Goal: Task Accomplishment & Management: Manage account settings

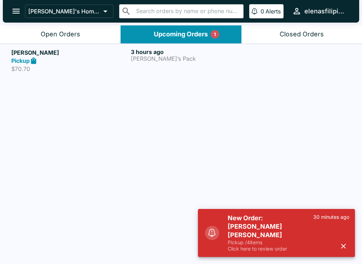
click at [28, 64] on strong "Pickup" at bounding box center [20, 60] width 18 height 7
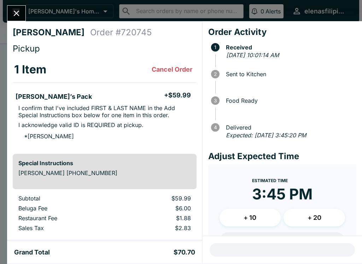
click at [21, 11] on icon "Close" at bounding box center [17, 13] width 10 height 10
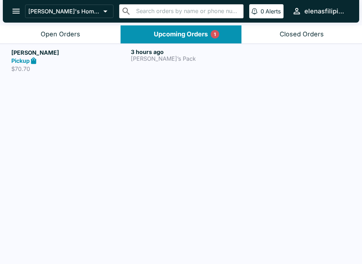
click at [29, 62] on strong "Pickup" at bounding box center [20, 60] width 18 height 7
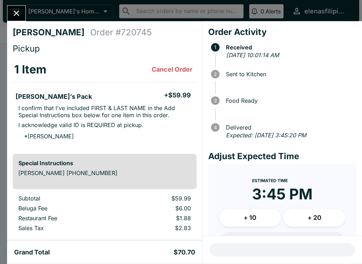
click at [25, 11] on button "Close" at bounding box center [16, 13] width 18 height 15
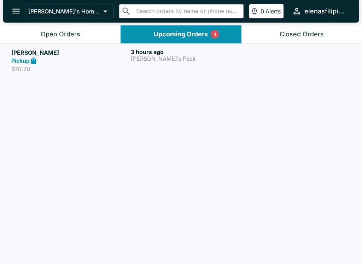
click at [216, 29] on button "Upcoming Orders 1" at bounding box center [181, 34] width 121 height 18
click at [212, 36] on div "1" at bounding box center [215, 34] width 8 height 8
click at [163, 35] on div "Upcoming Orders 1" at bounding box center [181, 34] width 54 height 8
click at [65, 34] on div "Open Orders" at bounding box center [61, 34] width 40 height 8
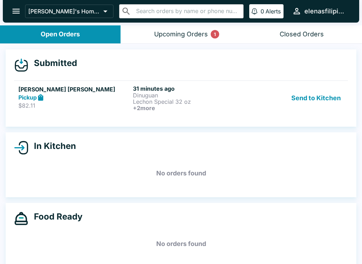
click at [37, 96] on strong "Pickup" at bounding box center [27, 97] width 18 height 7
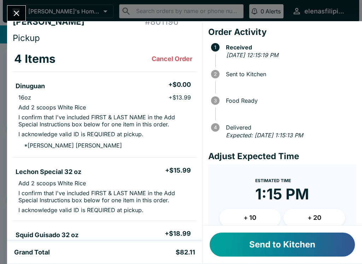
scroll to position [25, 0]
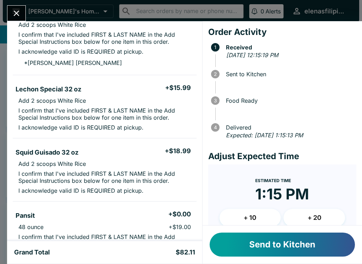
click at [281, 245] on button "Send to Kitchen" at bounding box center [282, 245] width 145 height 24
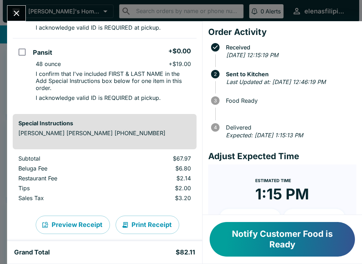
scroll to position [288, 0]
click at [9, 13] on button "Close" at bounding box center [16, 13] width 18 height 15
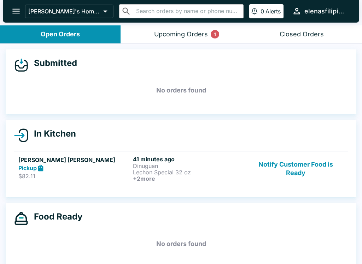
click at [294, 170] on button "Notify Customer Food is Ready" at bounding box center [296, 169] width 96 height 26
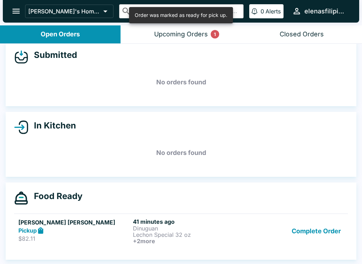
scroll to position [8, 0]
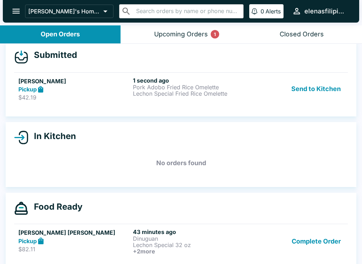
click at [231, 85] on p "Pork Adobo Fried Rice Omelette" at bounding box center [189, 87] width 112 height 6
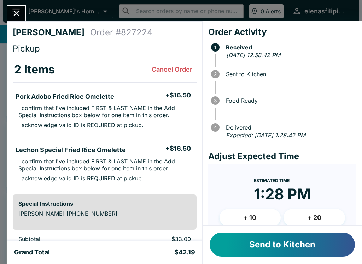
click at [325, 246] on button "Send to Kitchen" at bounding box center [282, 245] width 145 height 24
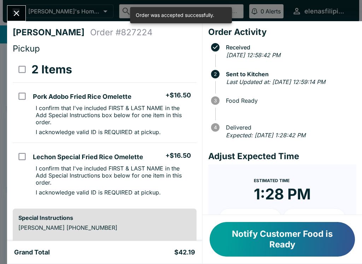
click at [19, 7] on button "Close" at bounding box center [16, 13] width 18 height 15
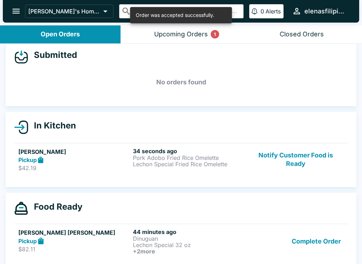
click at [60, 160] on div "Pickup" at bounding box center [74, 160] width 112 height 8
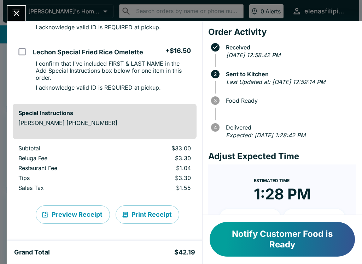
scroll to position [105, 0]
click at [15, 15] on icon "Close" at bounding box center [17, 14] width 6 height 6
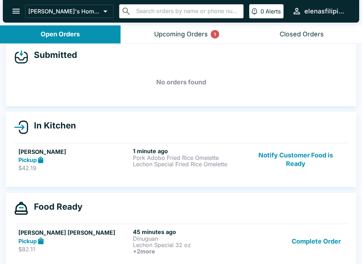
click at [177, 152] on h6 "1 minute ago" at bounding box center [189, 151] width 112 height 7
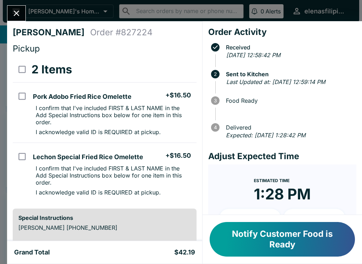
click at [13, 10] on icon "Close" at bounding box center [17, 13] width 10 height 10
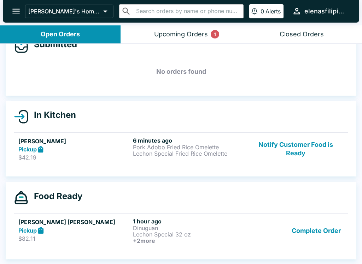
scroll to position [19, 0]
click at [169, 33] on div "Upcoming Orders 1" at bounding box center [181, 34] width 54 height 8
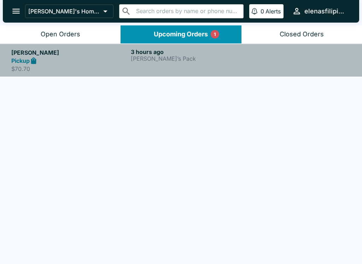
click at [62, 54] on h5 "[PERSON_NAME]" at bounding box center [69, 52] width 117 height 8
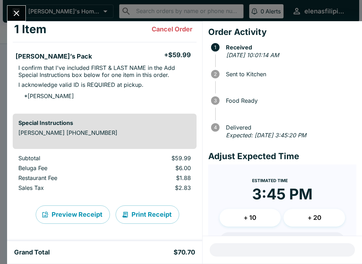
scroll to position [40, 0]
click at [11, 8] on button "Close" at bounding box center [16, 13] width 18 height 15
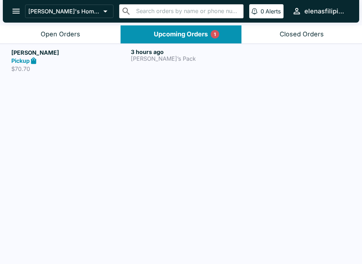
click at [31, 36] on button "Open Orders" at bounding box center [60, 34] width 121 height 18
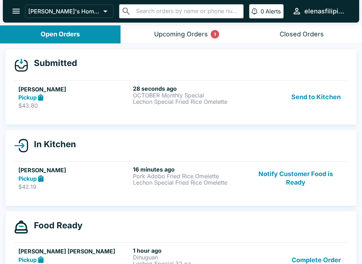
click at [215, 104] on p "Lechon Special Fried Rice Omelette" at bounding box center [189, 102] width 112 height 6
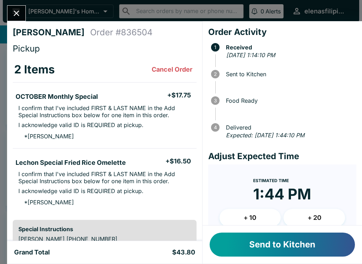
click at [258, 244] on button "Send to Kitchen" at bounding box center [282, 245] width 145 height 24
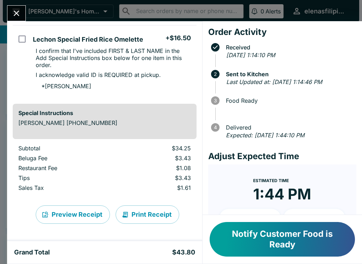
scroll to position [130, 0]
click at [15, 10] on icon "Close" at bounding box center [17, 13] width 10 height 10
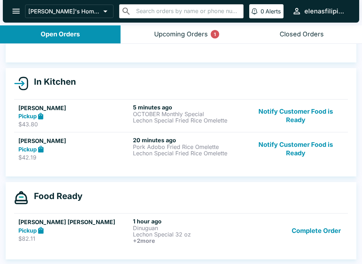
scroll to position [52, 0]
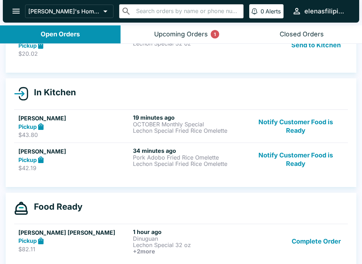
click at [32, 53] on p "$20.02" at bounding box center [74, 53] width 112 height 7
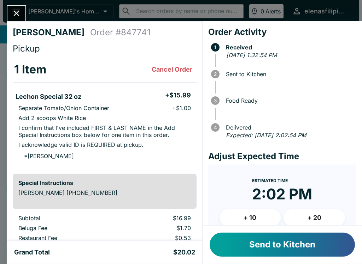
click at [307, 246] on button "Send to Kitchen" at bounding box center [282, 245] width 145 height 24
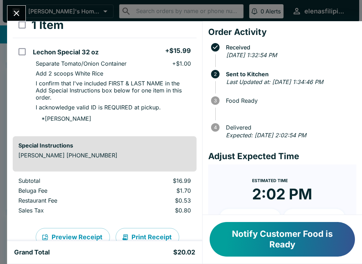
scroll to position [45, 0]
click at [244, 240] on button "Notify Customer Food is Ready" at bounding box center [282, 239] width 145 height 35
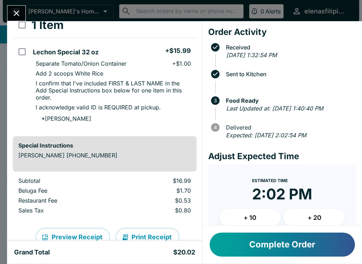
click at [16, 9] on icon "Close" at bounding box center [17, 13] width 10 height 10
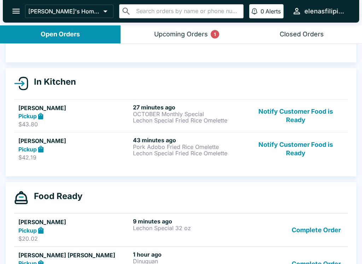
click at [282, 118] on button "Notify Customer Food is Ready" at bounding box center [296, 116] width 96 height 24
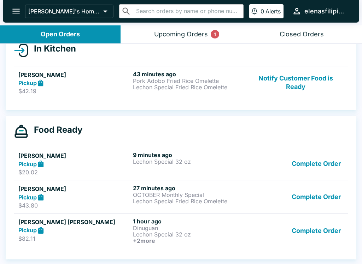
scroll to position [85, 0]
click at [310, 233] on button "Complete Order" at bounding box center [316, 231] width 55 height 26
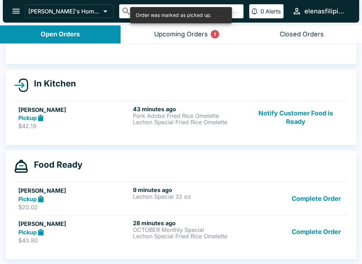
scroll to position [50, 0]
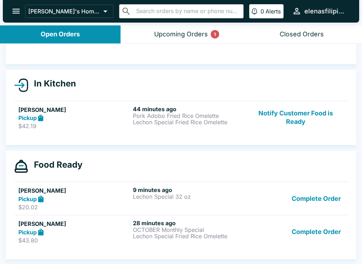
click at [320, 234] on button "Complete Order" at bounding box center [316, 232] width 55 height 24
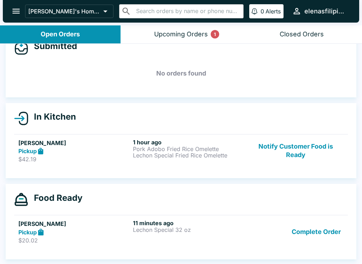
scroll to position [17, 0]
click at [156, 33] on div "Upcoming Orders 1" at bounding box center [181, 34] width 54 height 8
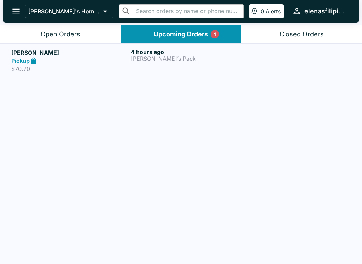
click at [71, 58] on div "Pickup" at bounding box center [69, 61] width 117 height 8
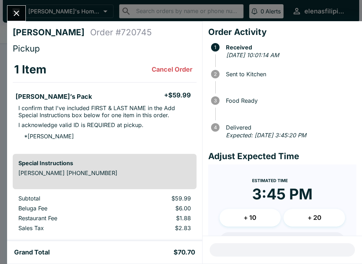
click at [12, 10] on icon "Close" at bounding box center [17, 13] width 10 height 10
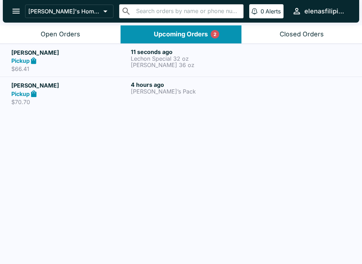
click at [18, 14] on icon "open drawer" at bounding box center [16, 11] width 10 height 10
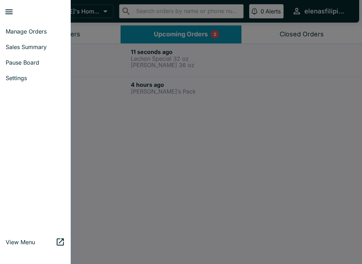
click at [44, 31] on span "Manage Orders" at bounding box center [35, 31] width 59 height 7
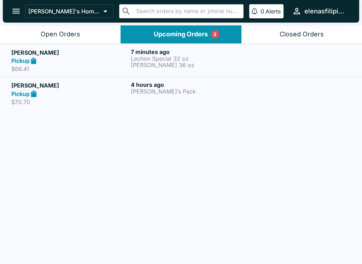
click at [72, 36] on div "Open Orders" at bounding box center [61, 34] width 40 height 8
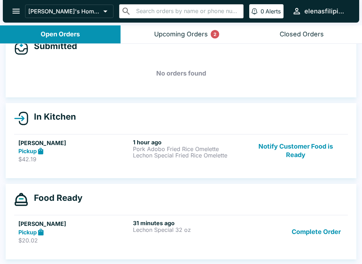
click at [326, 228] on button "Complete Order" at bounding box center [316, 232] width 55 height 24
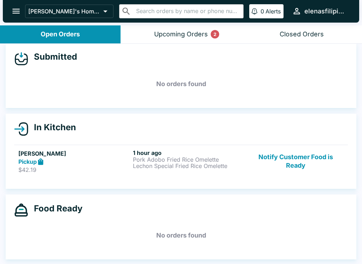
click at [326, 228] on h5 "No orders found" at bounding box center [181, 235] width 334 height 25
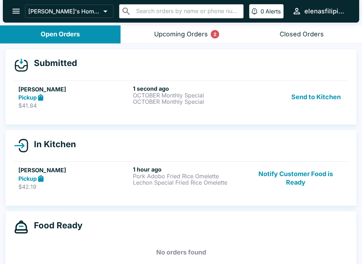
scroll to position [0, 0]
click at [22, 82] on link "[PERSON_NAME] Pickup $41.84 1 second ago OCTOBER Monthly Special OCTOBER Monthl…" at bounding box center [181, 97] width 334 height 33
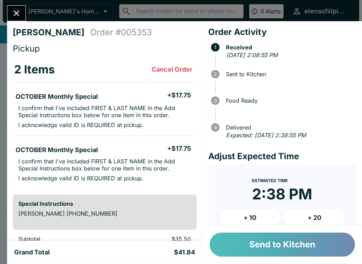
click at [227, 238] on button "Send to Kitchen" at bounding box center [282, 245] width 145 height 24
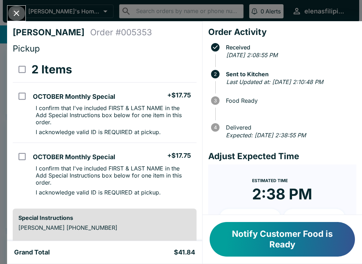
click at [18, 12] on icon "Close" at bounding box center [17, 14] width 6 height 6
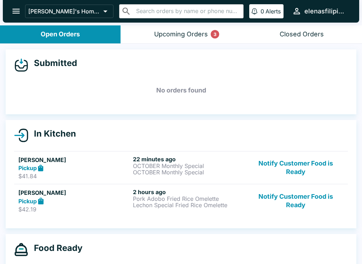
click at [21, 14] on icon "open drawer" at bounding box center [16, 11] width 10 height 10
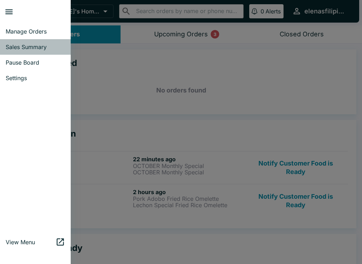
click at [36, 51] on link "Sales Summary" at bounding box center [35, 47] width 71 height 16
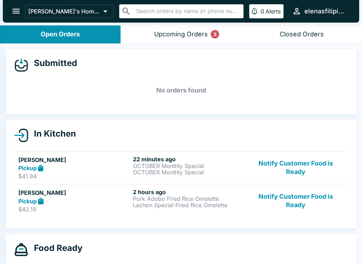
select select "03:00"
